Goal: Transaction & Acquisition: Download file/media

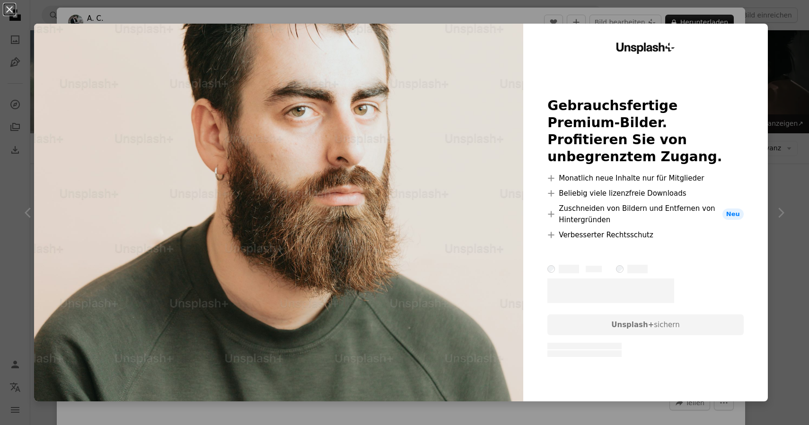
scroll to position [770, 0]
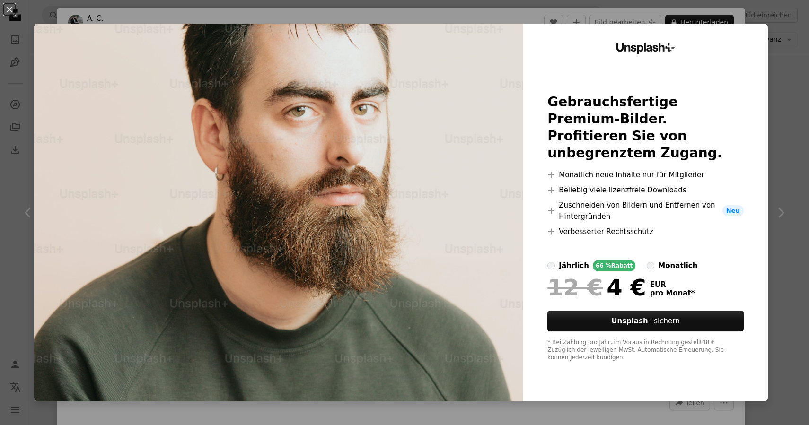
click at [356, 13] on div "An X shape Unsplash+ Gebrauchsfertige Premium-Bilder. Profitieren Sie von unbeg…" at bounding box center [404, 212] width 809 height 425
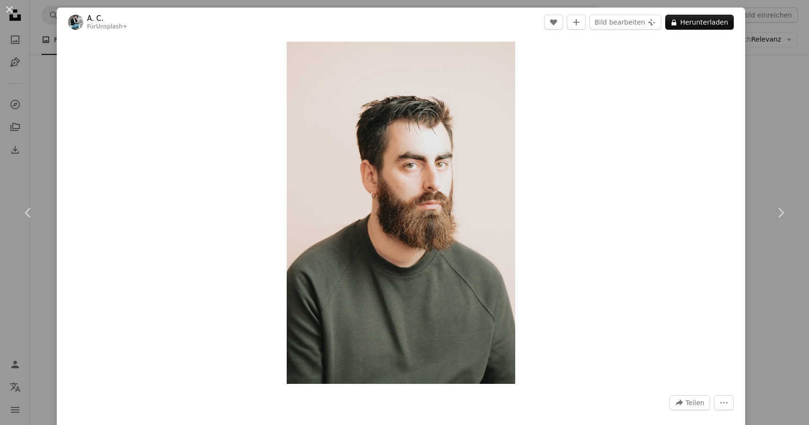
click at [778, 157] on div "An X shape Chevron left Chevron right A. C. Für Unsplash+ A heart A plus sign B…" at bounding box center [404, 212] width 809 height 425
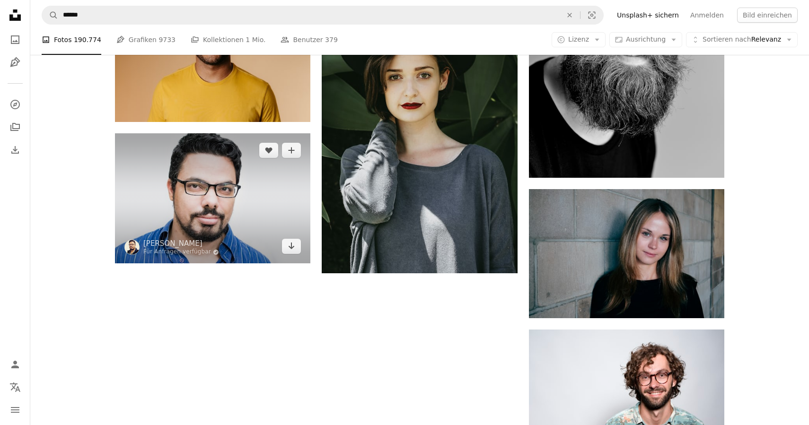
scroll to position [1459, 0]
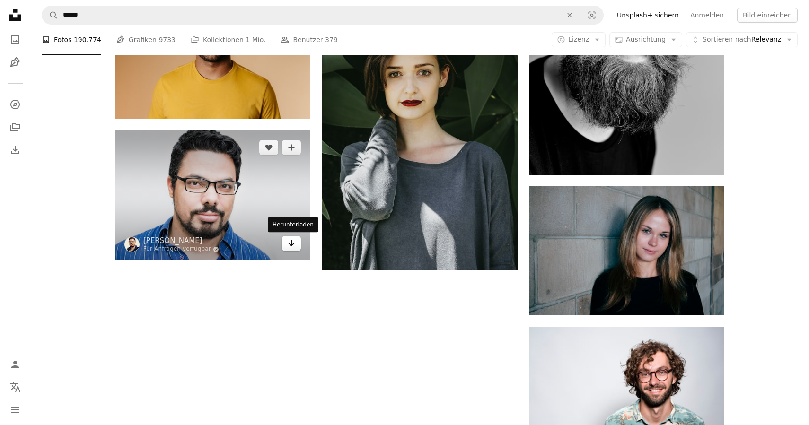
click at [291, 245] on icon "Herunterladen" at bounding box center [292, 243] width 6 height 7
